Goal: Find specific page/section: Find specific page/section

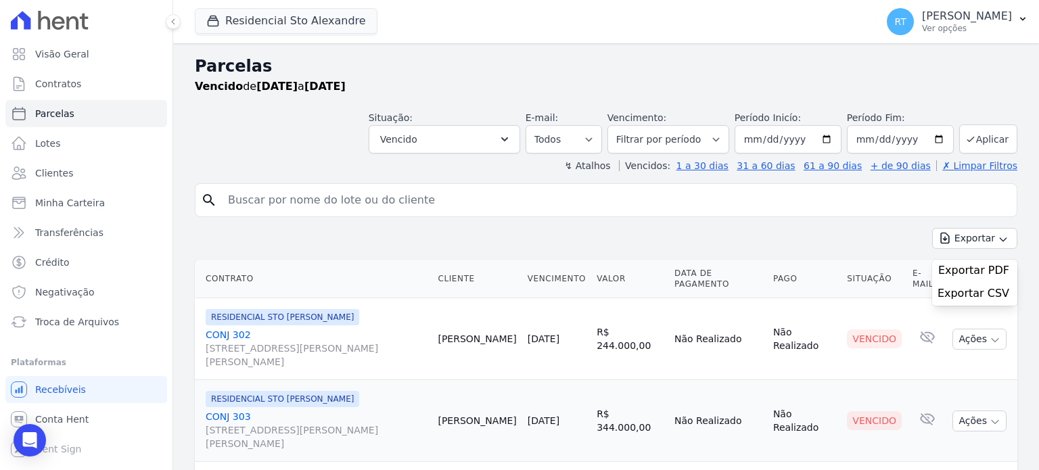
select select
click at [46, 84] on span "Contratos" at bounding box center [58, 84] width 46 height 14
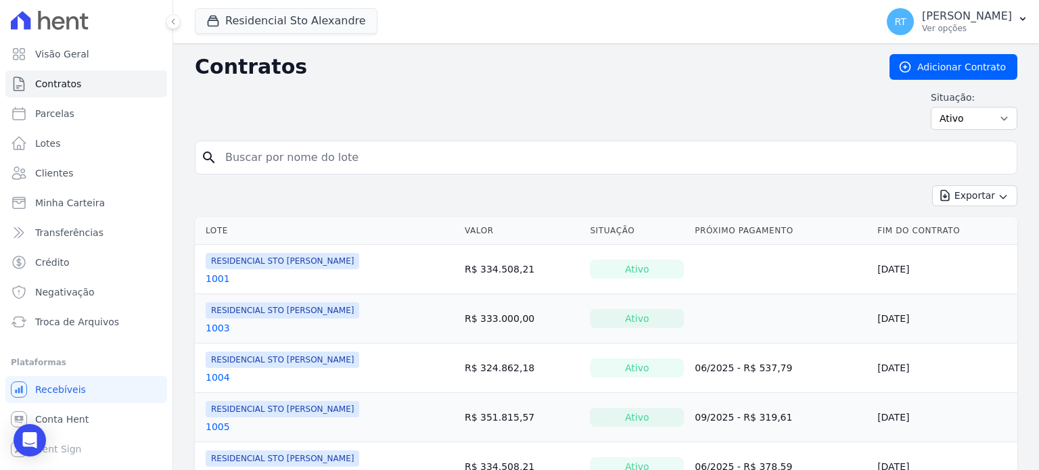
click at [371, 160] on input "search" at bounding box center [614, 157] width 794 height 27
type input "[PERSON_NAME] b"
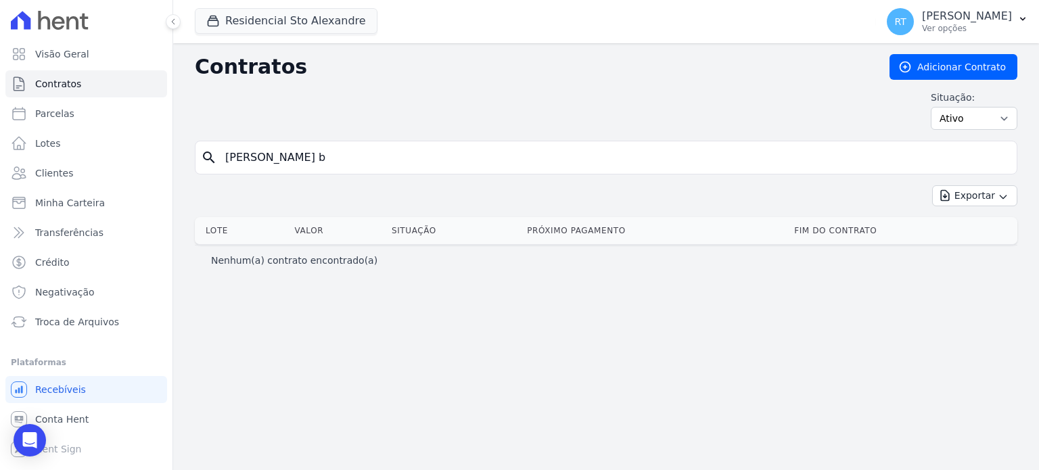
click at [206, 154] on icon "search" at bounding box center [209, 157] width 16 height 16
click at [379, 159] on input "[PERSON_NAME] b" at bounding box center [614, 157] width 794 height 27
type input "[PERSON_NAME]"
click at [208, 154] on icon "search" at bounding box center [209, 157] width 16 height 16
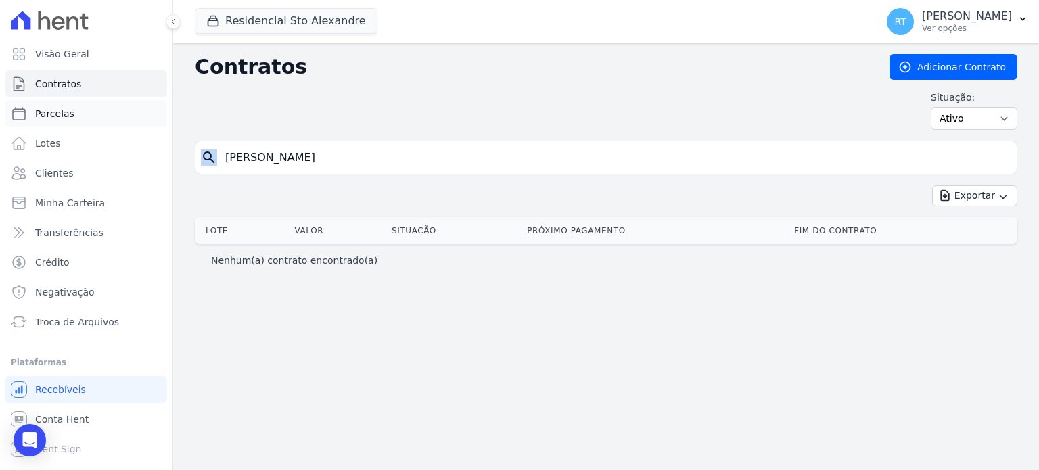
click at [57, 116] on span "Parcelas" at bounding box center [54, 114] width 39 height 14
select select
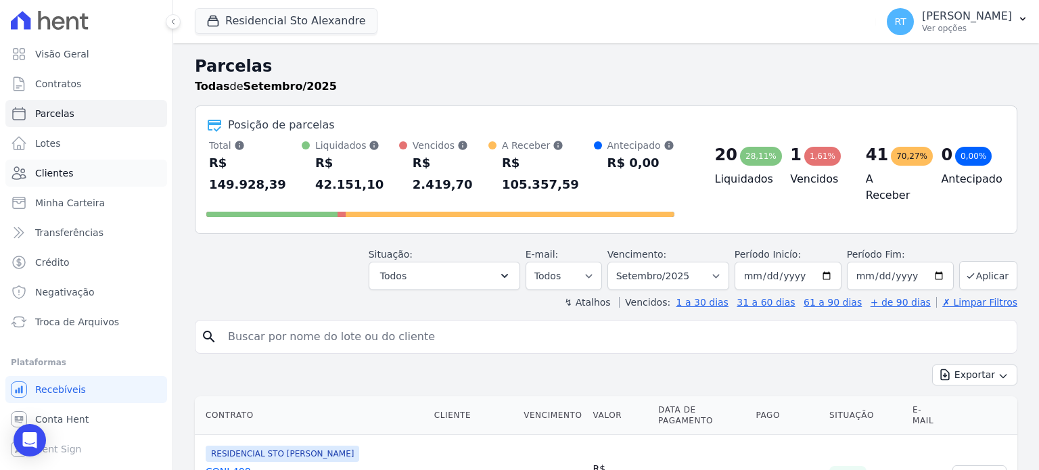
click at [70, 174] on link "Clientes" at bounding box center [86, 173] width 162 height 27
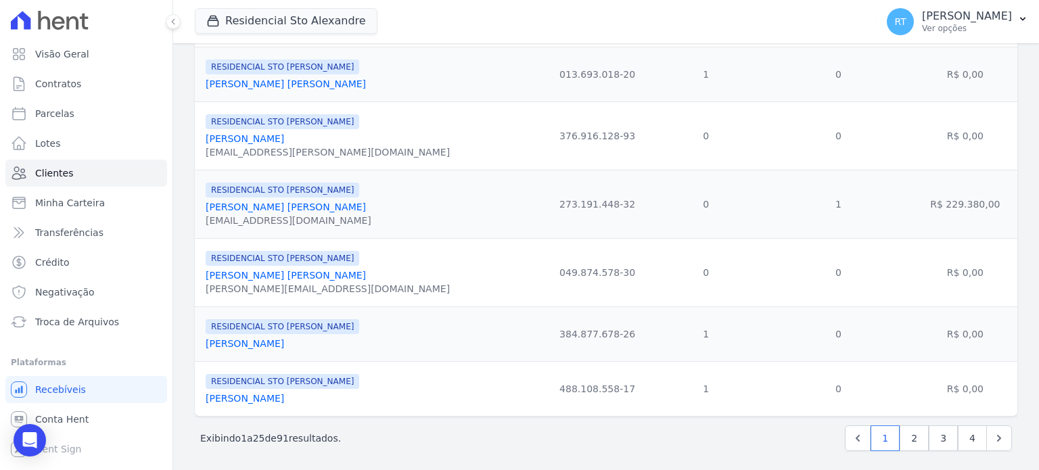
scroll to position [1367, 0]
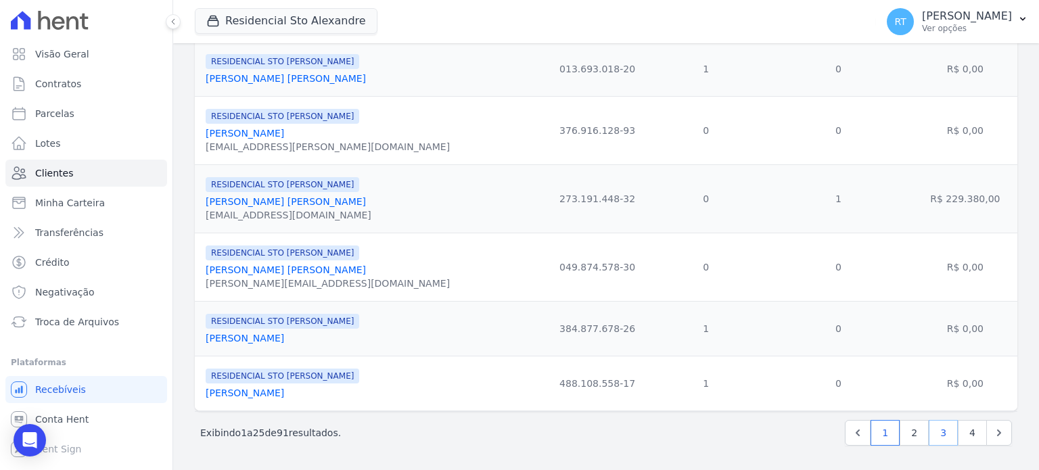
click at [928, 429] on link "3" at bounding box center [942, 433] width 29 height 26
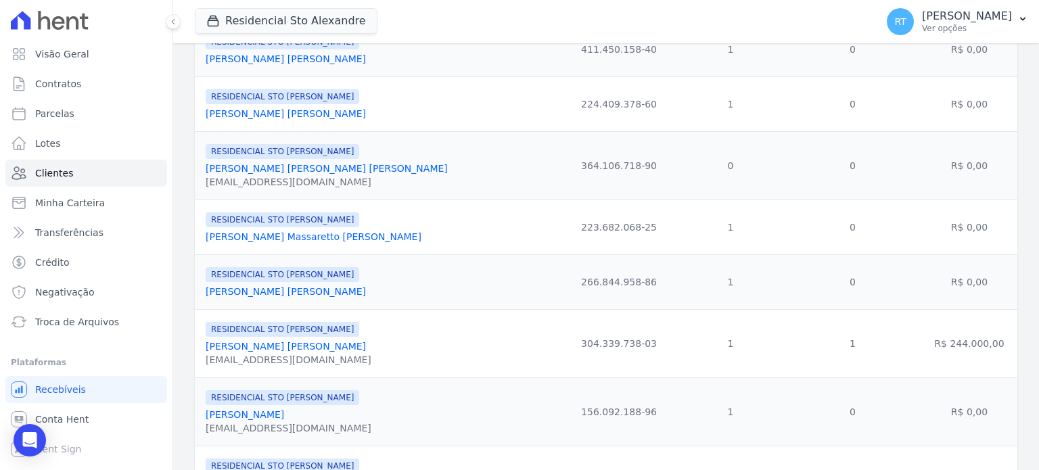
scroll to position [1285, 0]
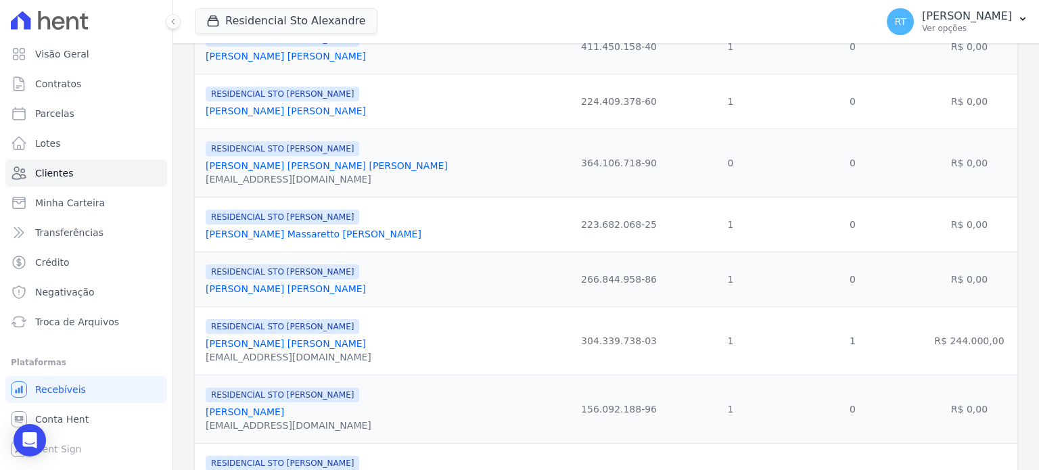
drag, startPoint x: 549, startPoint y: 289, endPoint x: 479, endPoint y: 292, distance: 69.7
click at [561, 292] on td "266.844.958-86" at bounding box center [619, 279] width 116 height 55
copy td "266.844.958-86"
click at [686, 237] on td "1" at bounding box center [730, 224] width 107 height 55
